Goal: Task Accomplishment & Management: Manage account settings

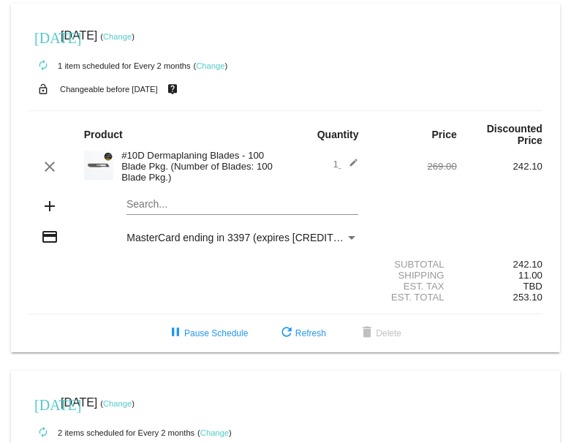
click at [132, 34] on link "Change" at bounding box center [117, 36] width 29 height 9
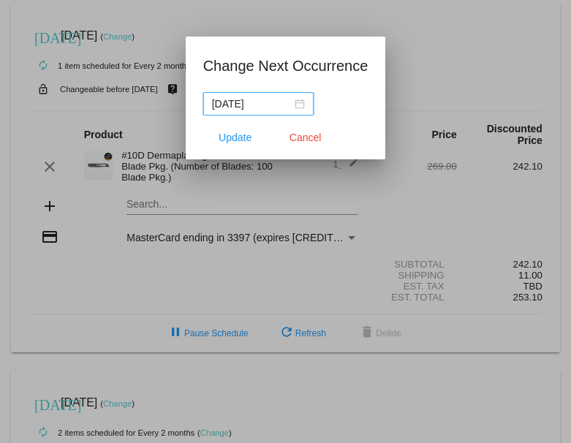
click at [284, 110] on div "[DATE]" at bounding box center [258, 104] width 93 height 16
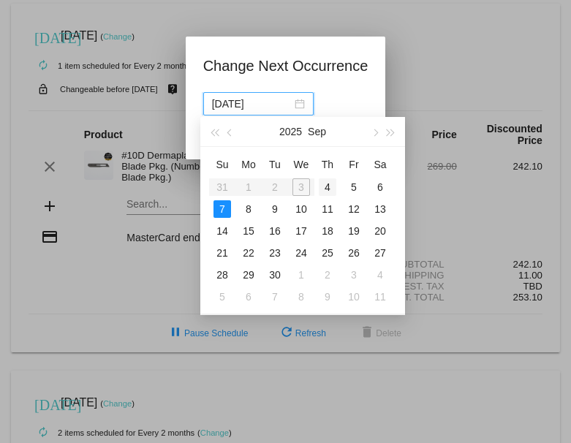
click at [325, 186] on div "4" at bounding box center [328, 187] width 18 height 18
type input "[DATE]"
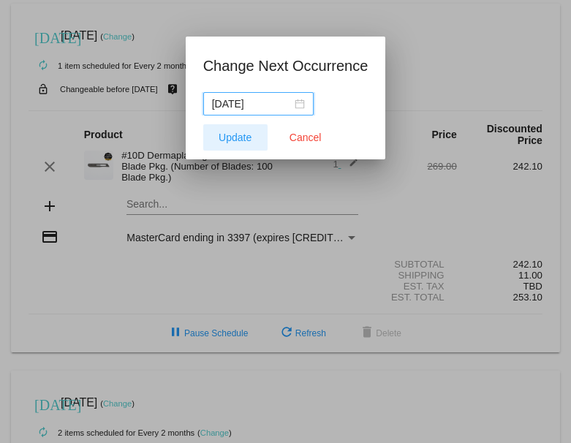
click at [231, 136] on span "Update" at bounding box center [235, 138] width 33 height 12
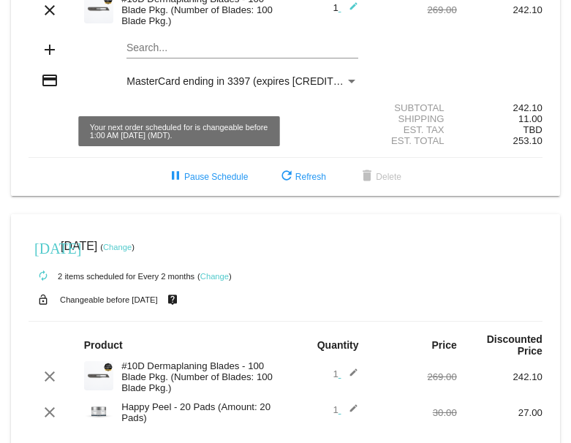
scroll to position [157, 0]
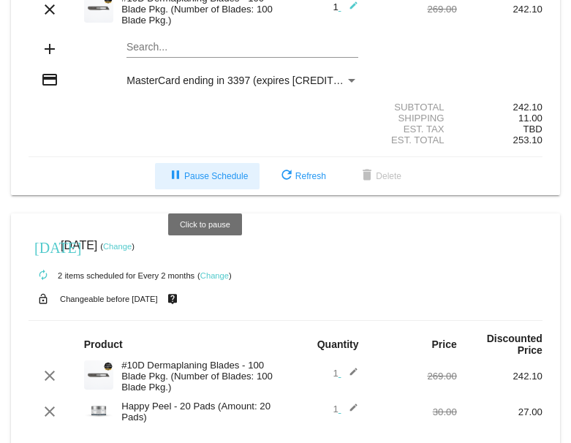
click at [183, 179] on span "pause Pause Schedule" at bounding box center [207, 176] width 81 height 10
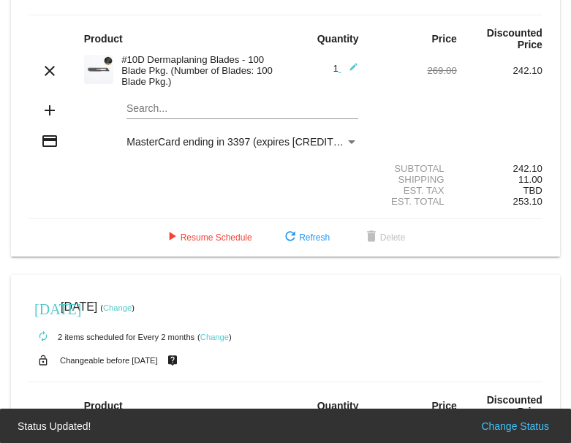
scroll to position [61, 0]
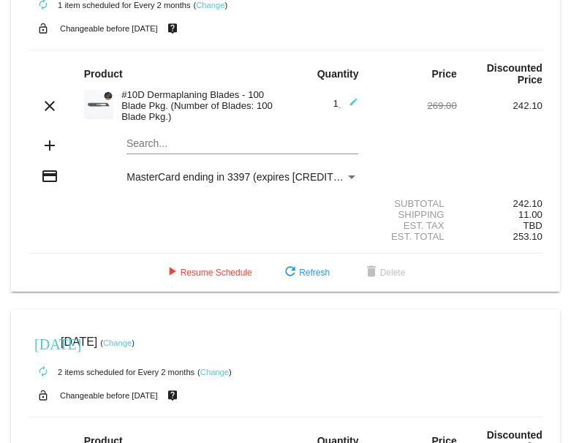
click at [100, 107] on img at bounding box center [98, 104] width 29 height 29
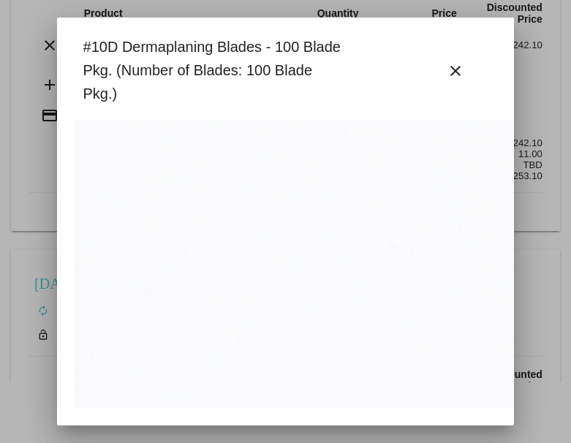
click at [100, 107] on app-image-dialog "#10D Dermaplaning Blades - 100 Blade Pkg. (Number of Blades: 100 Blade Pkg.) cl…" at bounding box center [286, 221] width 422 height 373
click at [453, 117] on app-image-dialog "#10D Dermaplaning Blades - 100 Blade Pkg. (Number of Blades: 100 Blade Pkg.) cl…" at bounding box center [286, 221] width 422 height 373
click at [447, 71] on mat-icon "close" at bounding box center [456, 71] width 18 height 18
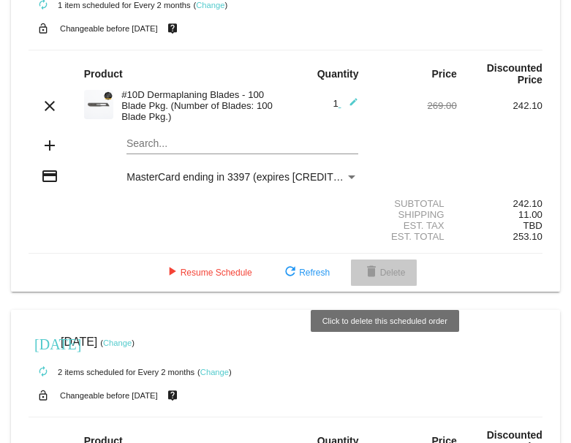
click at [389, 285] on button "delete Delete" at bounding box center [384, 273] width 67 height 26
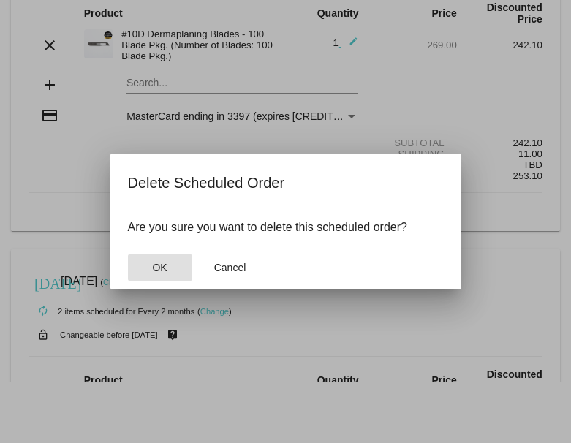
click at [151, 264] on button "OK" at bounding box center [160, 267] width 64 height 26
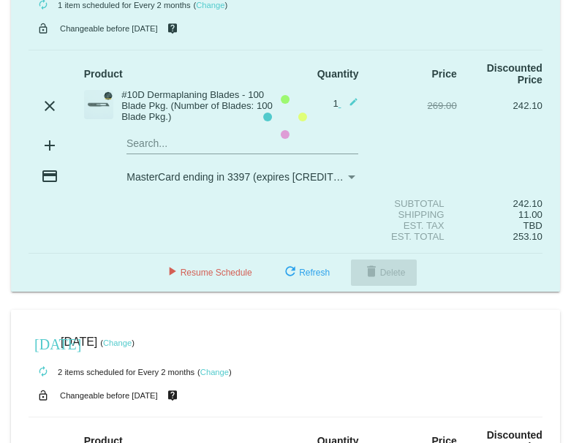
scroll to position [0, 0]
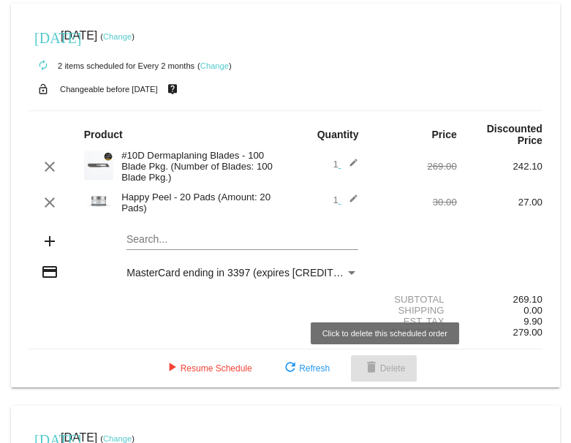
click at [399, 373] on span "delete Delete" at bounding box center [384, 368] width 43 height 10
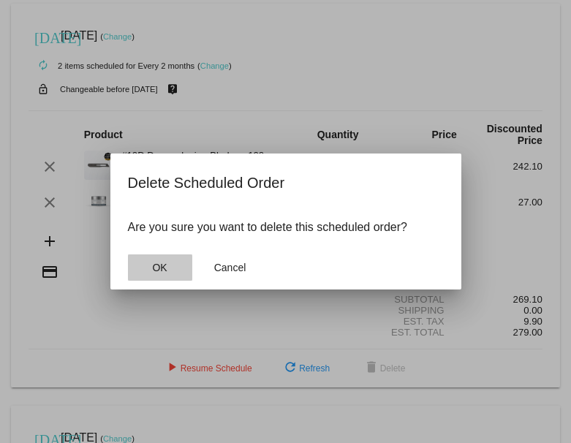
click at [165, 268] on span "OK" at bounding box center [159, 268] width 15 height 12
